Goal: Task Accomplishment & Management: Manage account settings

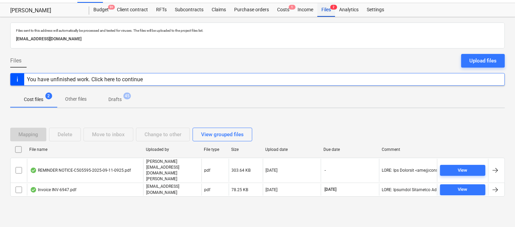
scroll to position [14, 0]
click at [326, 14] on div "Files 2" at bounding box center [326, 10] width 18 height 14
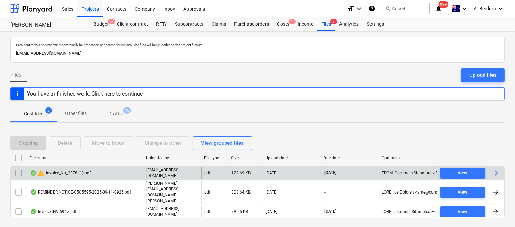
click at [121, 178] on div "warning Invoice_No_2378 (1).pdf" at bounding box center [85, 173] width 116 height 12
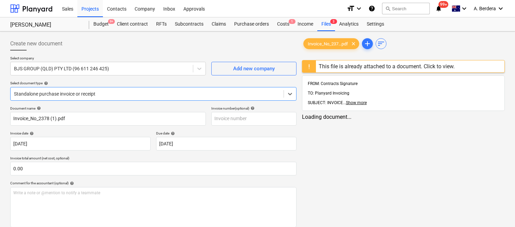
type input "Invoice_No_2378 (1).pdf"
type input "[DATE]"
click at [328, 24] on div "Files 3" at bounding box center [326, 24] width 18 height 14
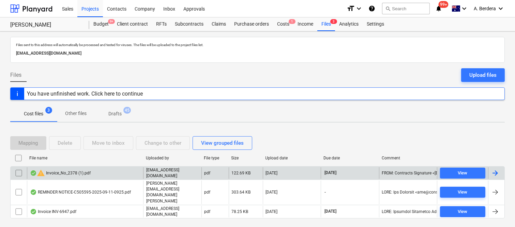
click at [20, 178] on input "checkbox" at bounding box center [18, 172] width 11 height 11
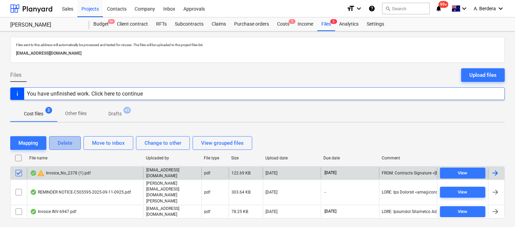
click at [68, 147] on div "Delete" at bounding box center [65, 142] width 15 height 9
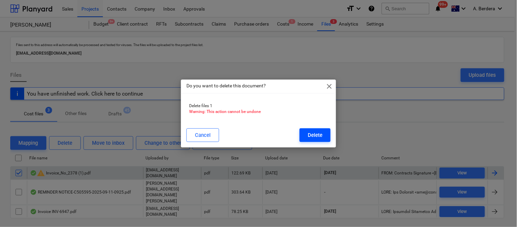
click at [311, 131] on div "Delete" at bounding box center [315, 135] width 15 height 9
